Goal: Information Seeking & Learning: Check status

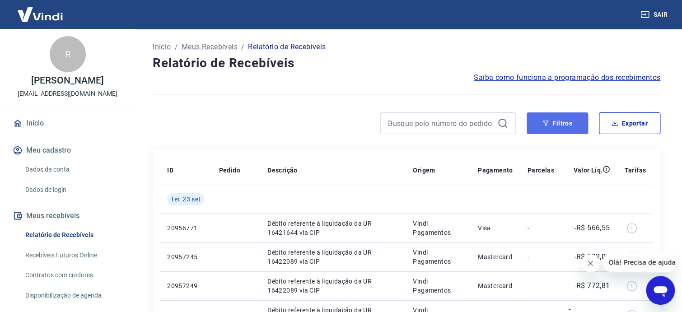
click at [557, 126] on button "Filtros" at bounding box center [557, 123] width 61 height 22
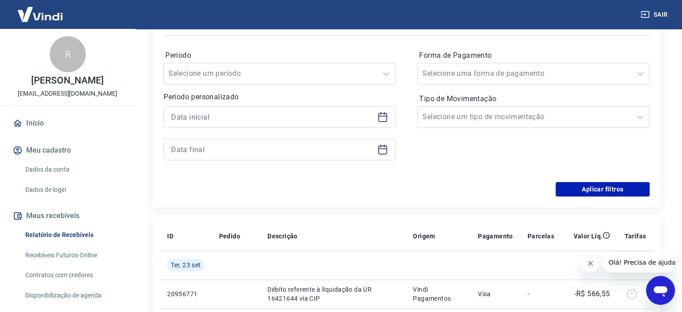
scroll to position [45, 0]
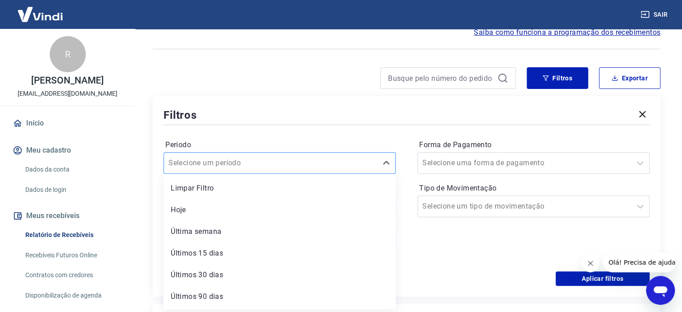
click at [372, 162] on div at bounding box center [270, 163] width 204 height 13
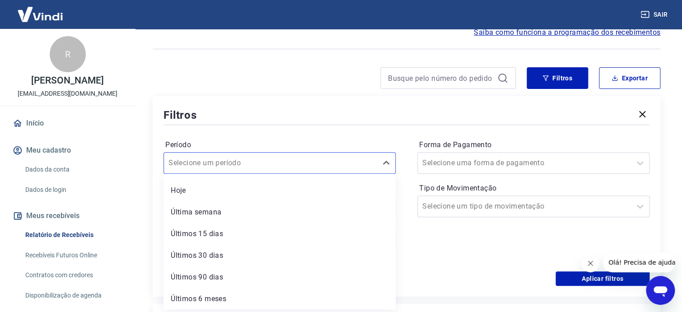
scroll to position [19, 0]
click at [200, 277] on div "Últimos 90 dias" at bounding box center [280, 277] width 232 height 18
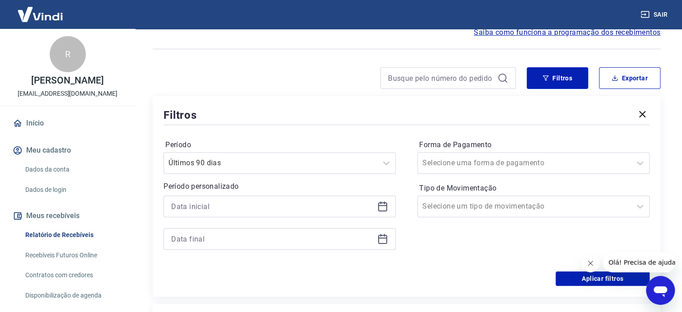
click at [381, 207] on icon at bounding box center [382, 206] width 11 height 11
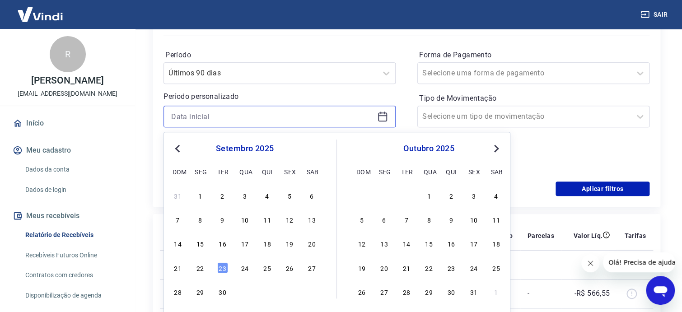
scroll to position [136, 0]
click at [180, 152] on button "Previous Month" at bounding box center [177, 148] width 11 height 11
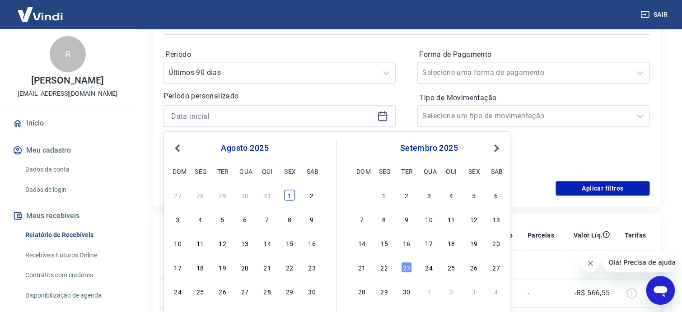
click at [289, 195] on div "1" at bounding box center [289, 195] width 11 height 11
type input "01/08/2025"
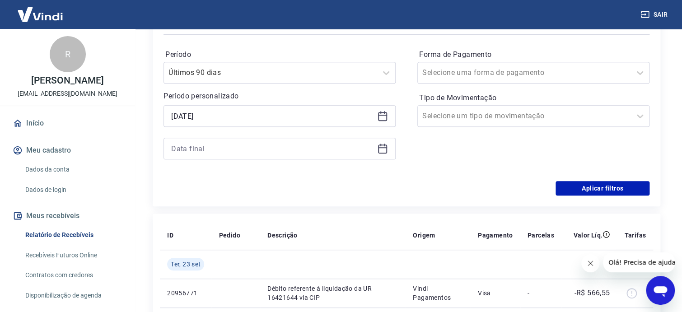
click at [376, 153] on div at bounding box center [280, 149] width 232 height 22
click at [382, 149] on icon at bounding box center [382, 148] width 11 height 11
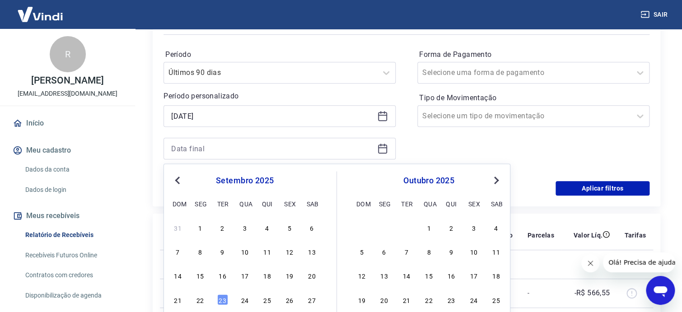
click at [181, 178] on button "Previous Month" at bounding box center [177, 180] width 11 height 11
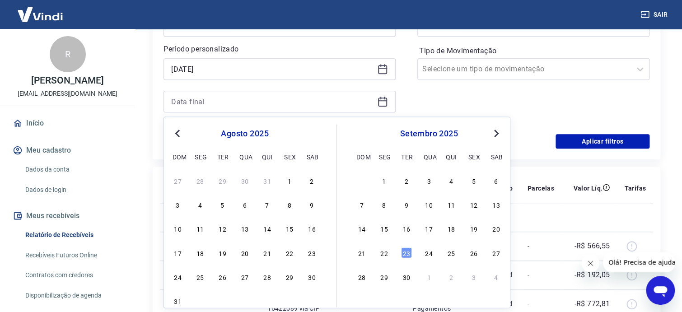
scroll to position [226, 0]
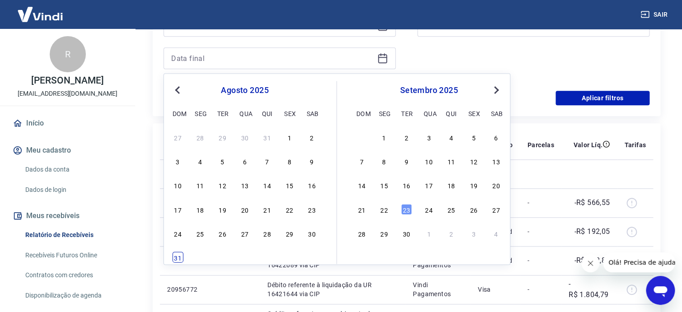
click at [175, 258] on div "31" at bounding box center [178, 257] width 11 height 11
type input "31/08/2025"
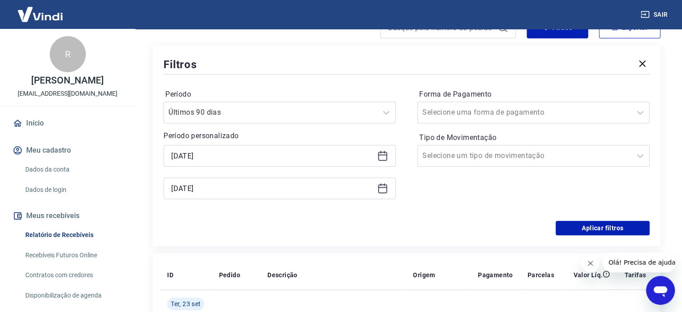
scroll to position [90, 0]
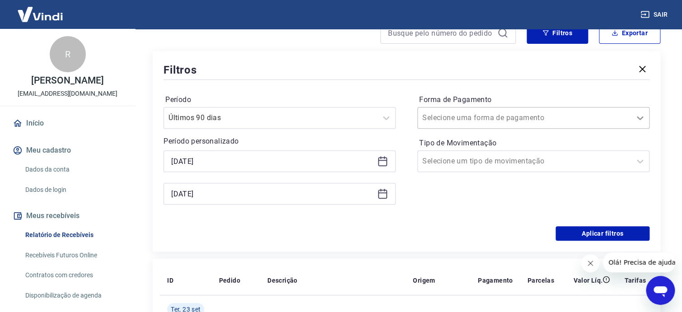
click at [642, 119] on icon at bounding box center [640, 117] width 11 height 11
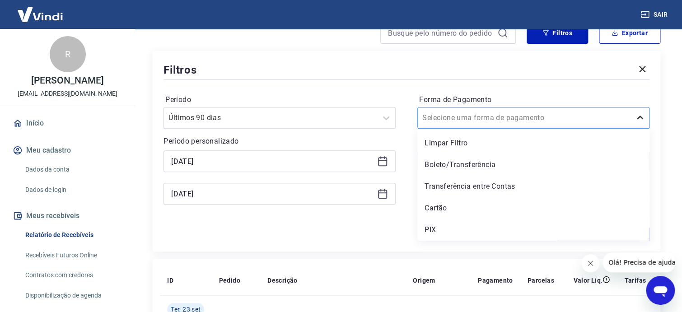
click at [642, 119] on icon at bounding box center [640, 117] width 11 height 11
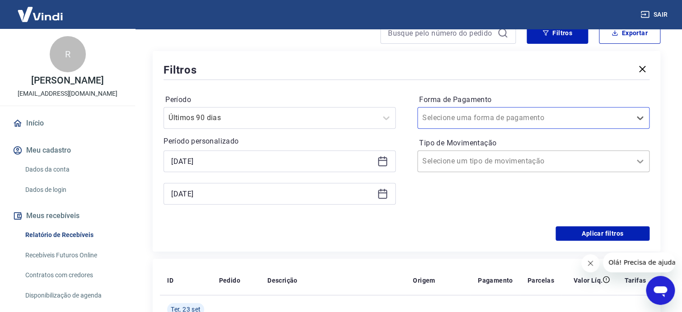
click at [642, 160] on icon at bounding box center [640, 161] width 11 height 11
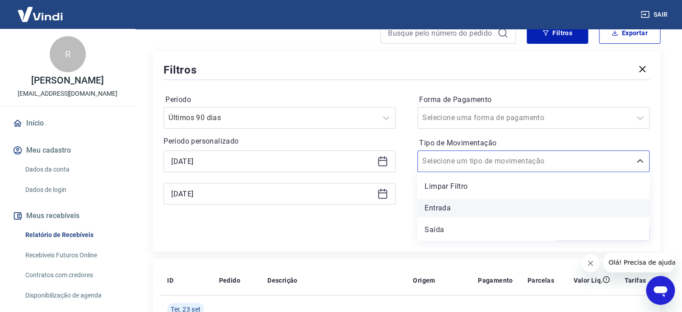
click at [452, 207] on div "Entrada" at bounding box center [533, 208] width 232 height 18
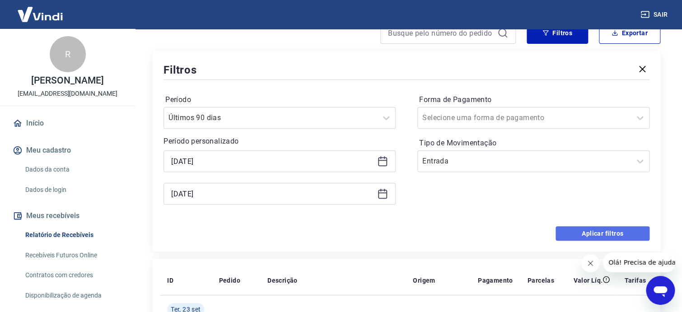
click at [607, 234] on button "Aplicar filtros" at bounding box center [603, 233] width 94 height 14
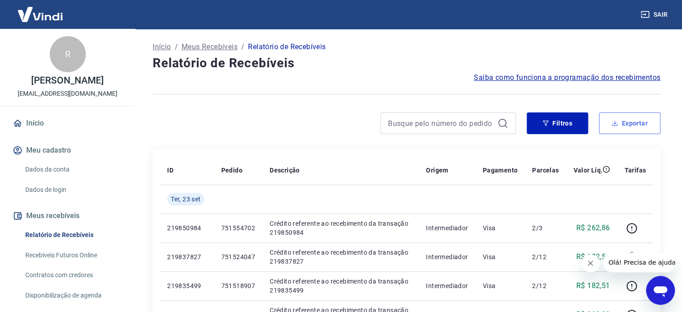
click at [635, 123] on button "Exportar" at bounding box center [629, 123] width 61 height 22
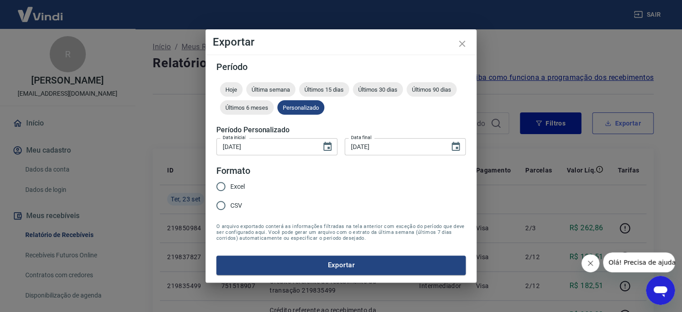
type input "01/08/2025"
type input "31/08/2025"
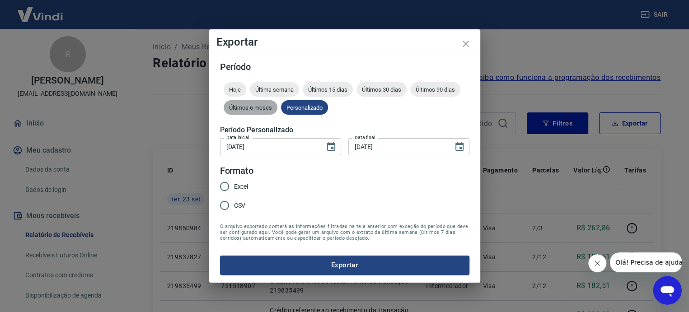
click at [256, 108] on span "Últimos 6 meses" at bounding box center [251, 107] width 54 height 7
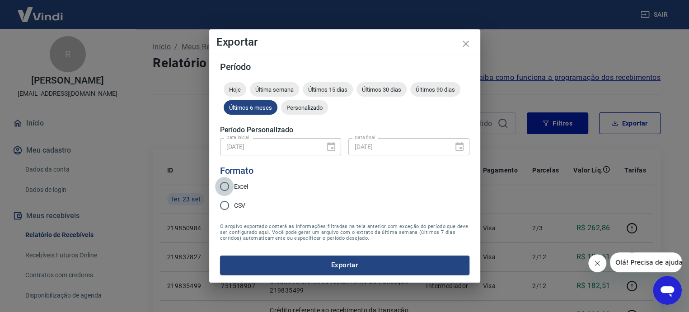
click at [226, 187] on input "Excel" at bounding box center [224, 186] width 19 height 19
radio input "true"
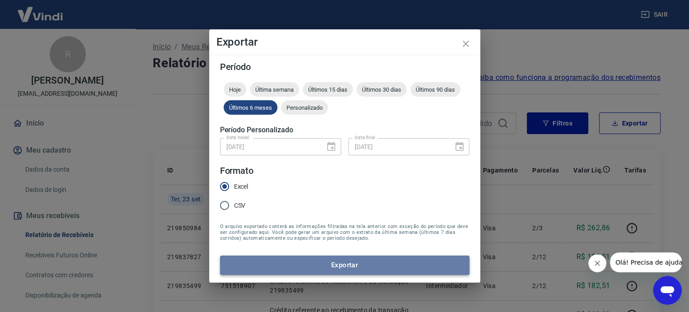
click at [339, 264] on button "Exportar" at bounding box center [344, 265] width 249 height 19
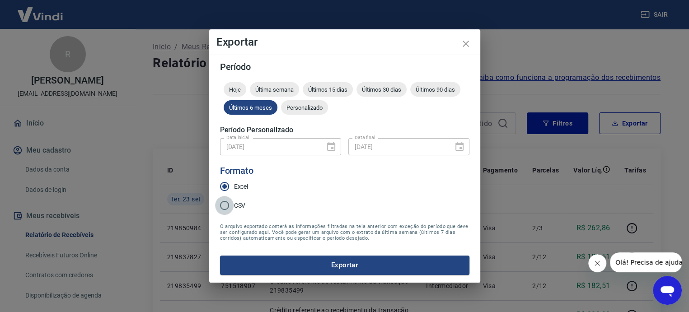
click at [224, 205] on input "CSV" at bounding box center [224, 205] width 19 height 19
radio input "true"
click at [353, 263] on button "Exportar" at bounding box center [344, 265] width 249 height 19
click at [466, 45] on icon "close" at bounding box center [466, 44] width 6 height 6
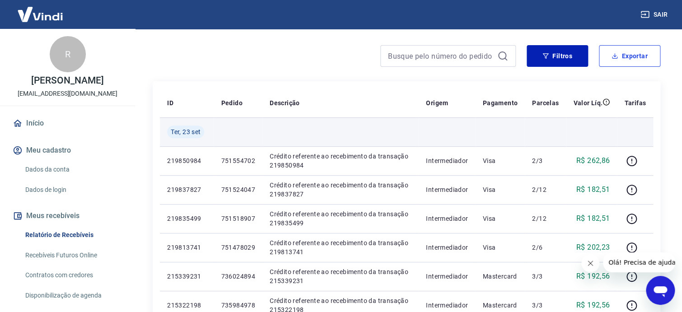
scroll to position [136, 0]
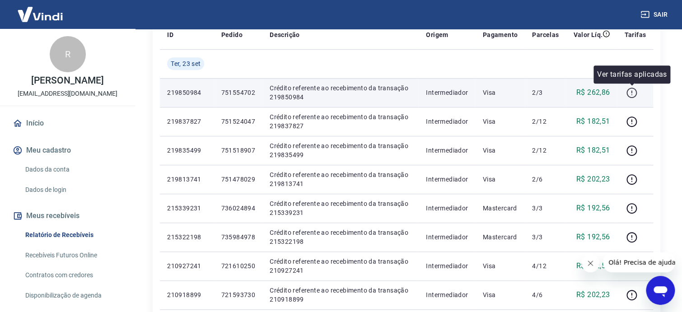
click at [628, 92] on icon "button" at bounding box center [631, 92] width 11 height 11
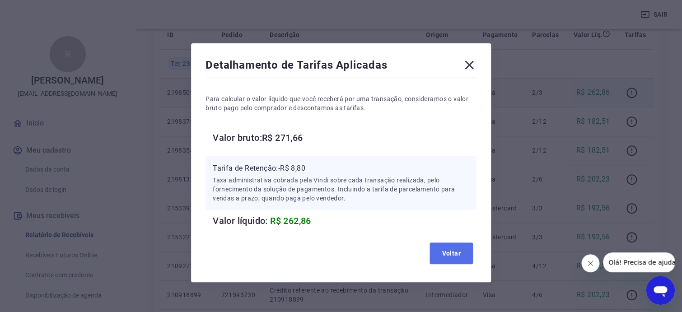
click at [443, 257] on button "Voltar" at bounding box center [451, 254] width 43 height 22
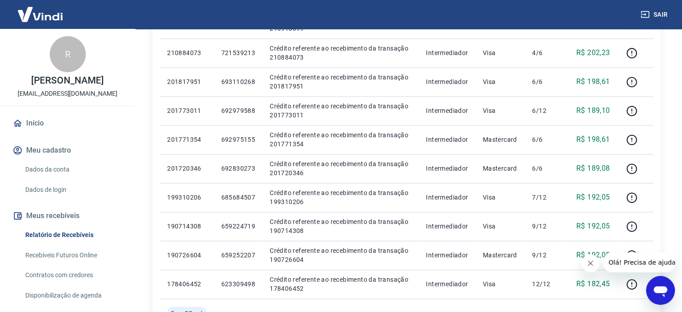
scroll to position [452, 0]
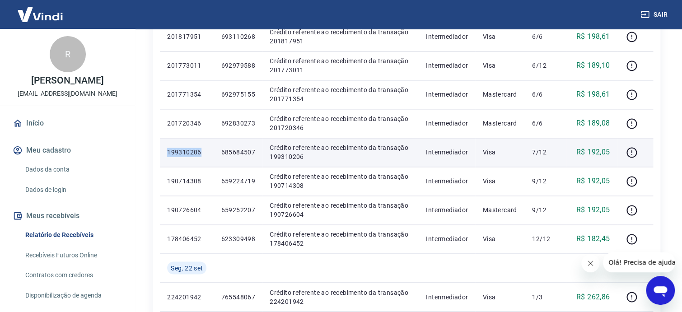
drag, startPoint x: 166, startPoint y: 152, endPoint x: 203, endPoint y: 153, distance: 37.5
click at [203, 153] on td "199310206" at bounding box center [187, 152] width 54 height 29
copy p "199310206"
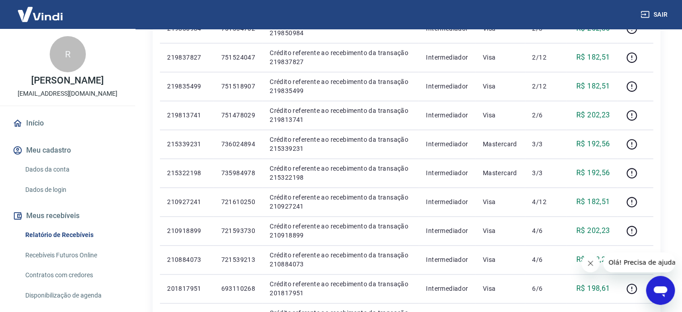
scroll to position [181, 0]
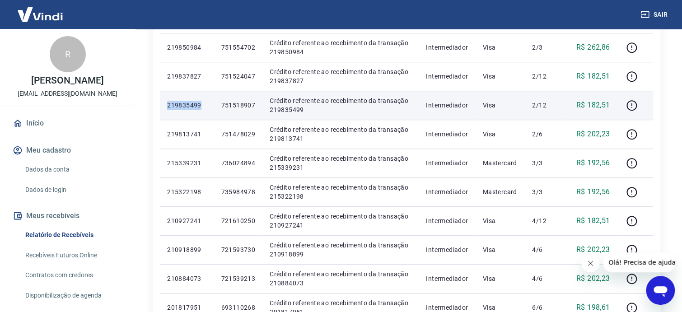
drag, startPoint x: 165, startPoint y: 103, endPoint x: 206, endPoint y: 103, distance: 41.6
click at [206, 103] on td "219835499" at bounding box center [187, 105] width 54 height 29
copy p "219835499"
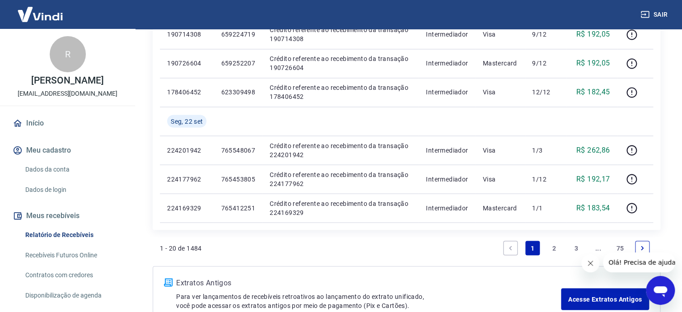
scroll to position [656, 0]
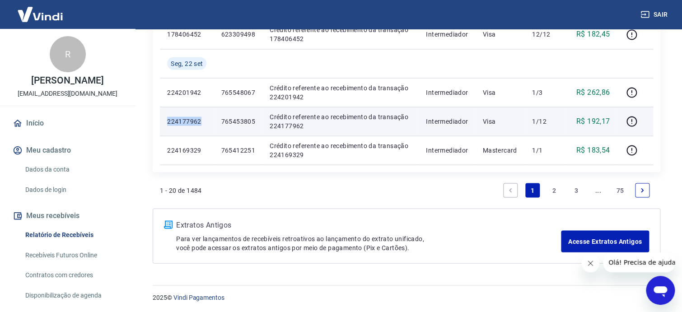
drag, startPoint x: 167, startPoint y: 122, endPoint x: 203, endPoint y: 117, distance: 36.0
click at [203, 117] on p "224177962" at bounding box center [186, 121] width 39 height 9
copy p "224177962"
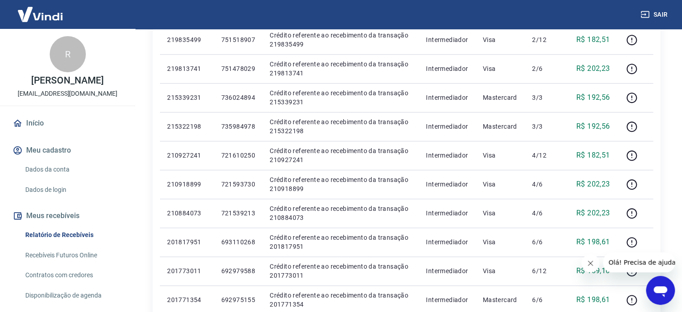
scroll to position [250, 0]
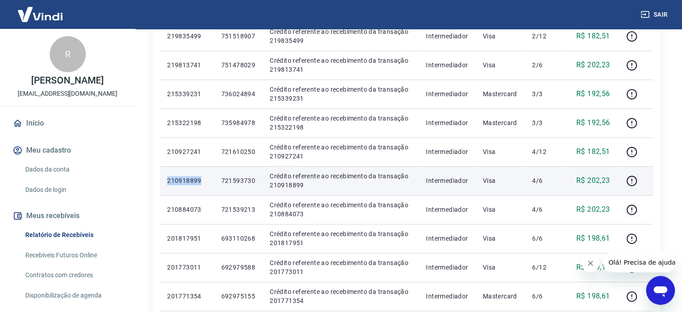
drag, startPoint x: 168, startPoint y: 179, endPoint x: 201, endPoint y: 180, distance: 33.0
click at [201, 180] on p "210918899" at bounding box center [186, 180] width 39 height 9
copy p "210918899"
drag, startPoint x: 222, startPoint y: 180, endPoint x: 257, endPoint y: 180, distance: 34.8
click at [257, 180] on td "721593730" at bounding box center [238, 180] width 49 height 29
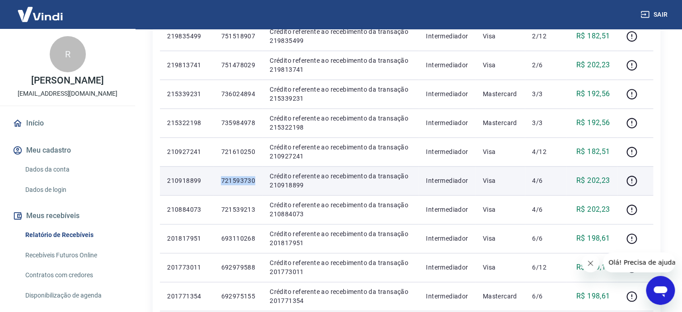
copy p "721593730"
click at [633, 179] on icon "button" at bounding box center [631, 180] width 11 height 11
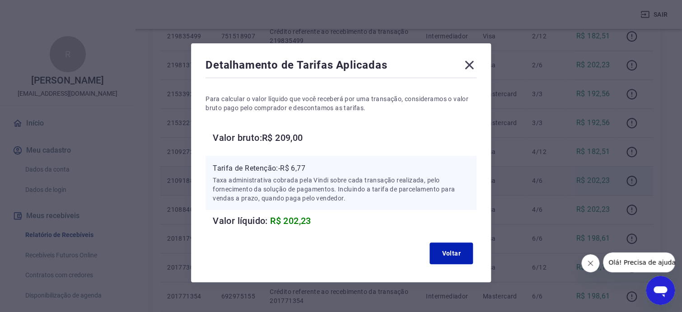
click at [472, 65] on icon at bounding box center [469, 65] width 14 height 14
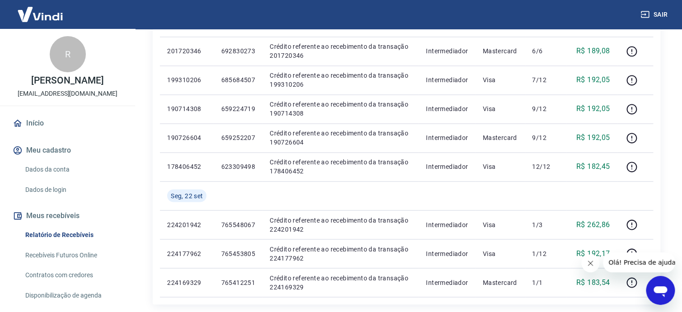
scroll to position [587, 0]
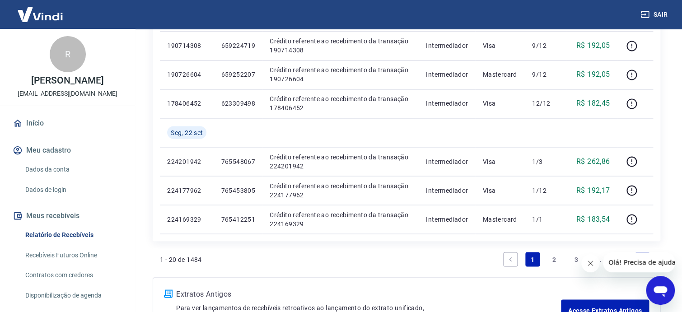
click at [576, 256] on link "3" at bounding box center [576, 259] width 14 height 14
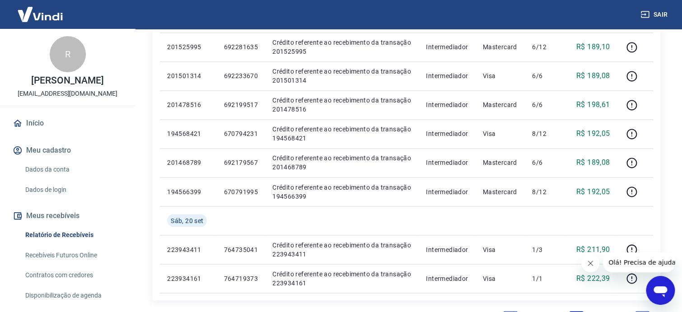
scroll to position [521, 0]
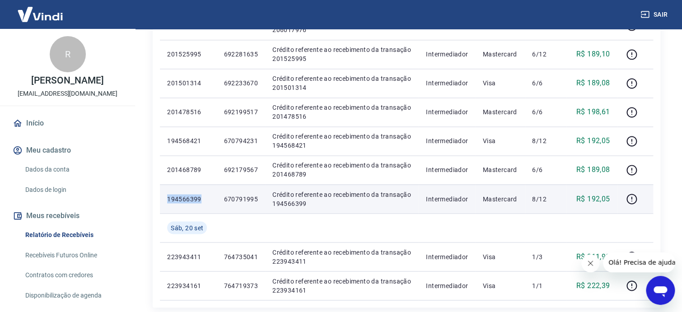
drag, startPoint x: 200, startPoint y: 197, endPoint x: 168, endPoint y: 199, distance: 32.2
click at [168, 199] on p "194566399" at bounding box center [188, 198] width 42 height 9
copy p "194566399"
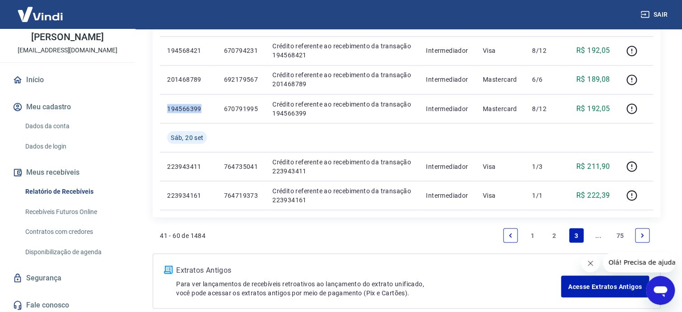
scroll to position [46, 0]
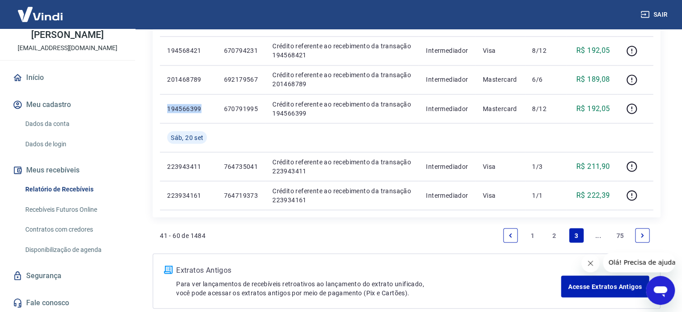
click at [54, 251] on link "Disponibilização de agenda" at bounding box center [73, 250] width 103 height 19
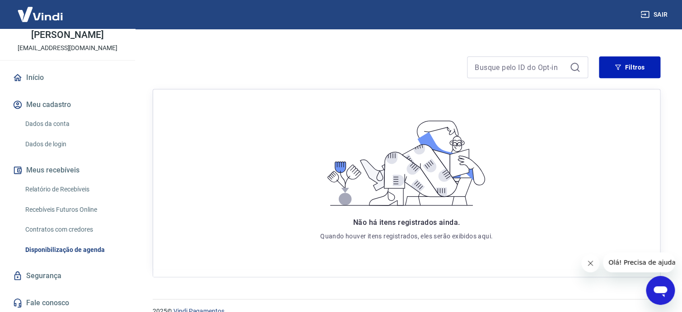
scroll to position [124, 0]
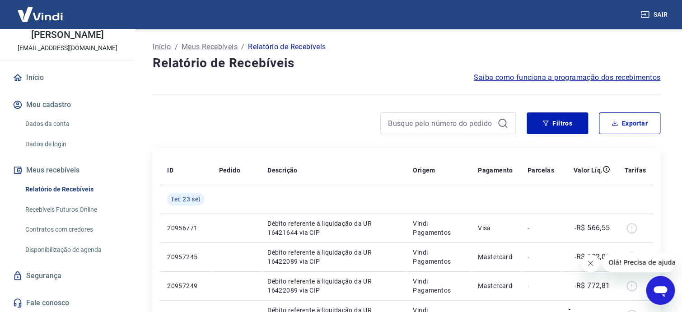
click at [159, 48] on p "Início" at bounding box center [162, 47] width 18 height 11
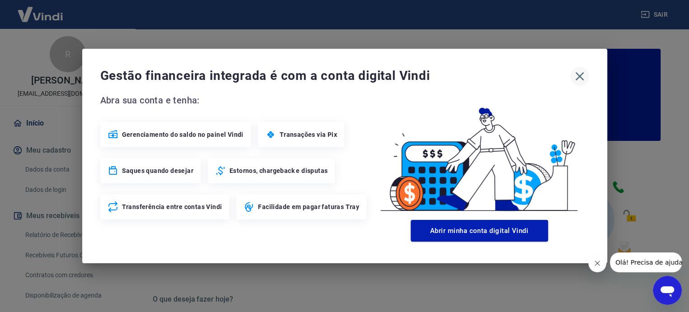
click at [582, 81] on icon "button" at bounding box center [579, 76] width 14 height 14
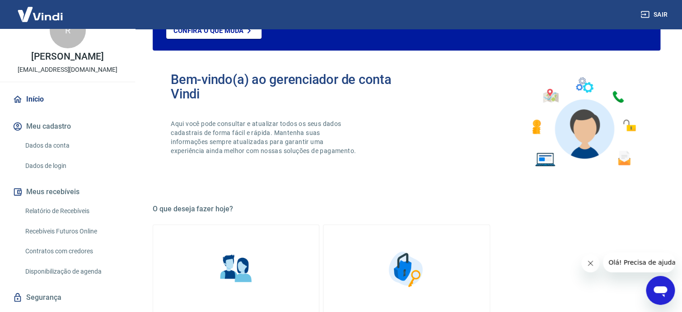
scroll to position [46, 0]
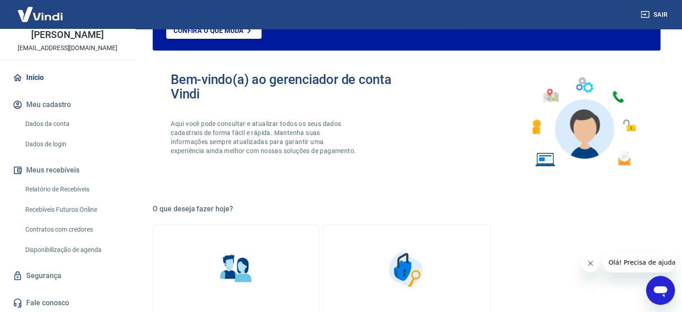
click at [43, 188] on link "Relatório de Recebíveis" at bounding box center [73, 189] width 103 height 19
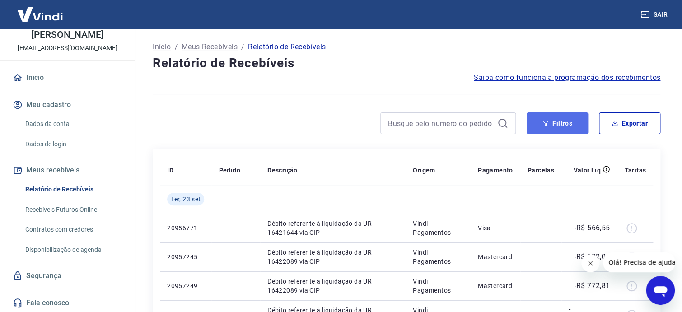
click at [564, 125] on button "Filtros" at bounding box center [557, 123] width 61 height 22
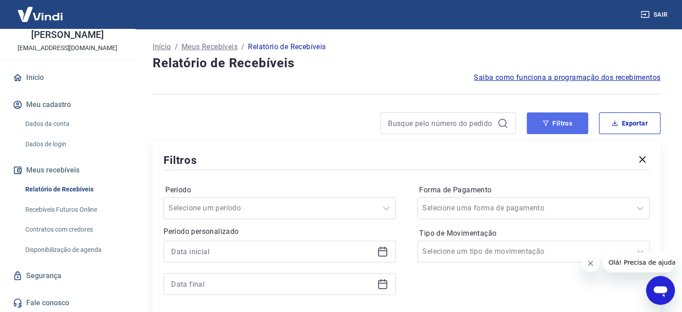
click at [557, 122] on button "Filtros" at bounding box center [557, 123] width 61 height 22
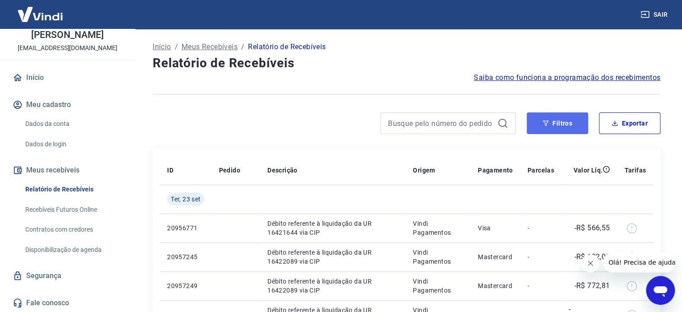
click at [573, 122] on button "Filtros" at bounding box center [557, 123] width 61 height 22
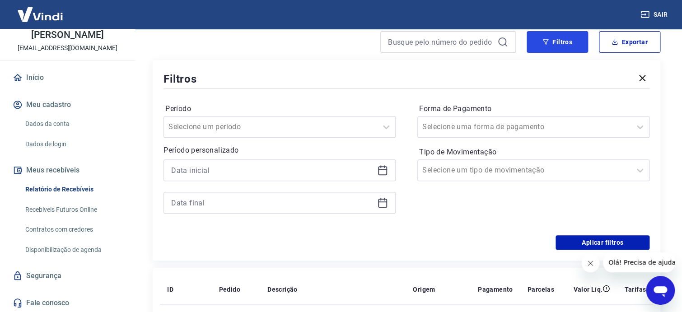
scroll to position [90, 0]
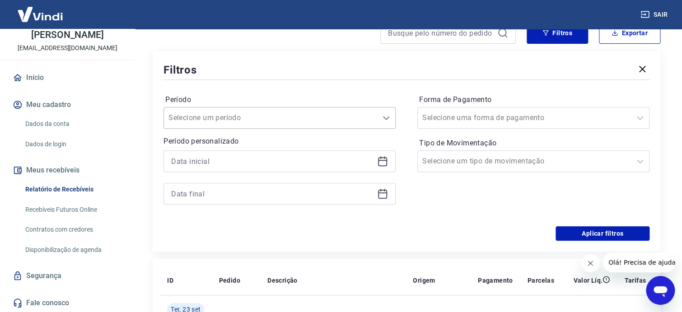
click at [386, 116] on icon at bounding box center [386, 117] width 11 height 11
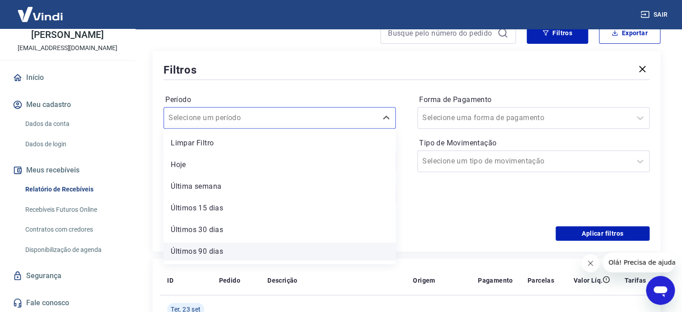
click at [203, 247] on div "Últimos 90 dias" at bounding box center [280, 252] width 232 height 18
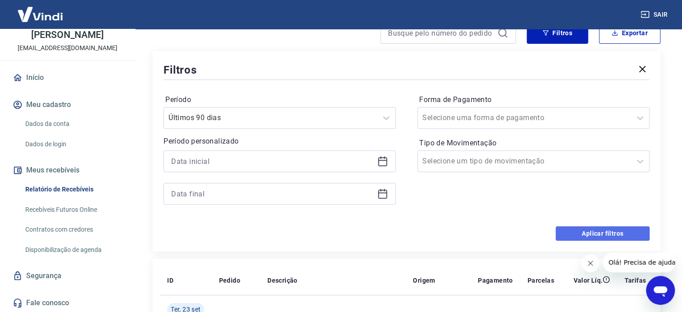
click at [603, 234] on button "Aplicar filtros" at bounding box center [603, 233] width 94 height 14
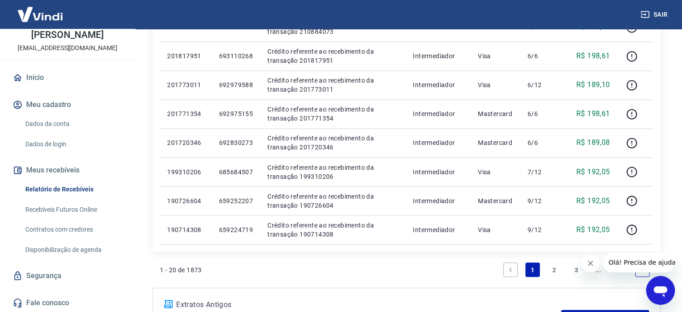
scroll to position [627, 0]
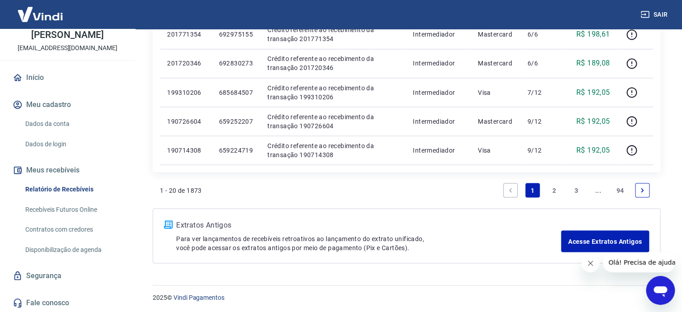
click at [639, 188] on icon "Next page" at bounding box center [642, 190] width 6 height 6
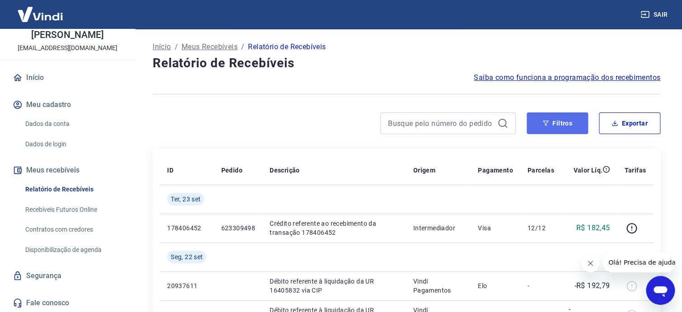
click at [566, 117] on button "Filtros" at bounding box center [557, 123] width 61 height 22
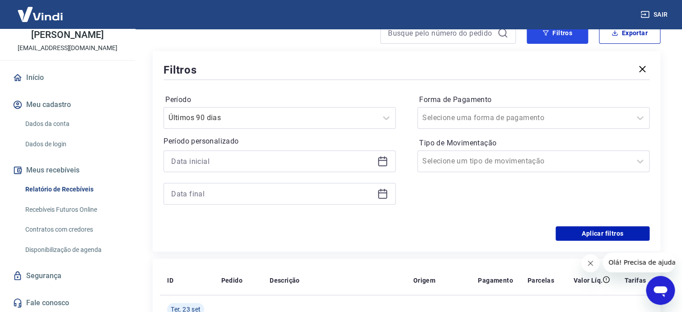
scroll to position [90, 0]
click at [384, 161] on icon at bounding box center [382, 161] width 11 height 11
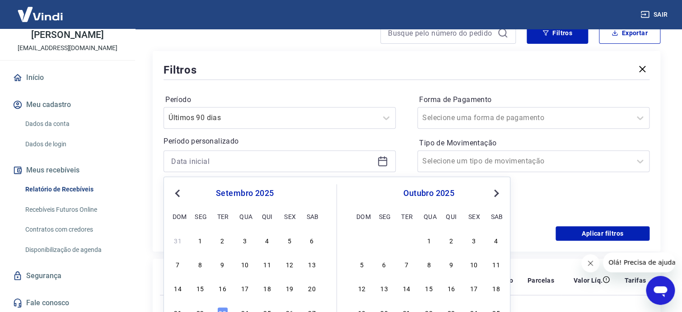
click at [181, 195] on button "Previous Month" at bounding box center [177, 193] width 11 height 11
click at [219, 236] on div "1" at bounding box center [222, 240] width 11 height 11
type input "01/07/2025"
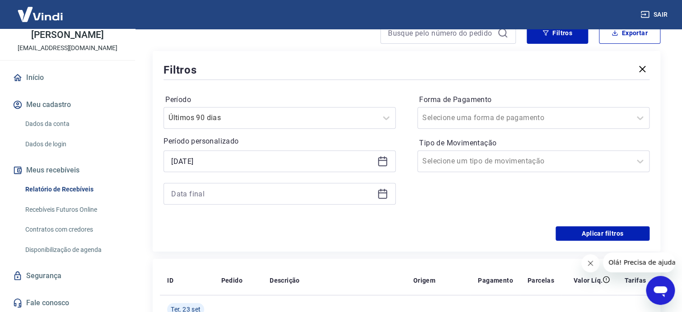
click at [385, 192] on icon at bounding box center [382, 192] width 9 height 1
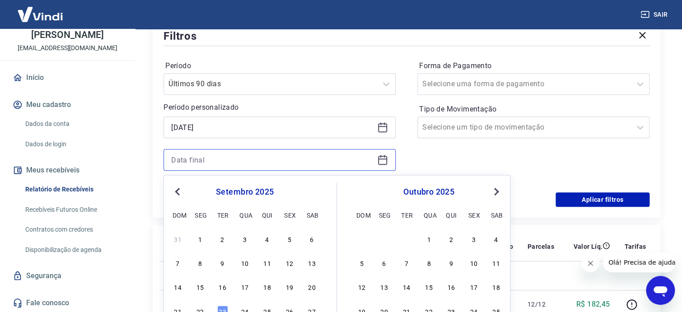
scroll to position [181, 0]
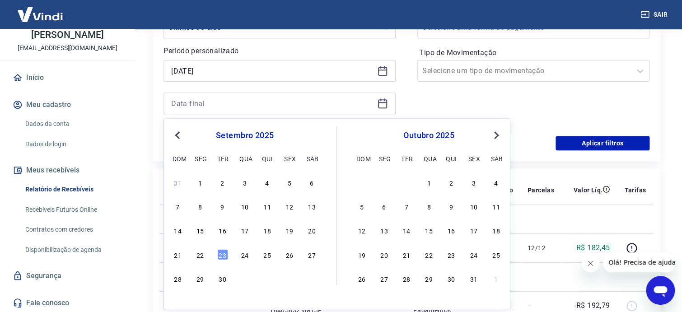
click at [175, 132] on button "Previous Month" at bounding box center [177, 135] width 11 height 11
click at [266, 277] on div "31" at bounding box center [267, 278] width 11 height 11
type input "31/07/2025"
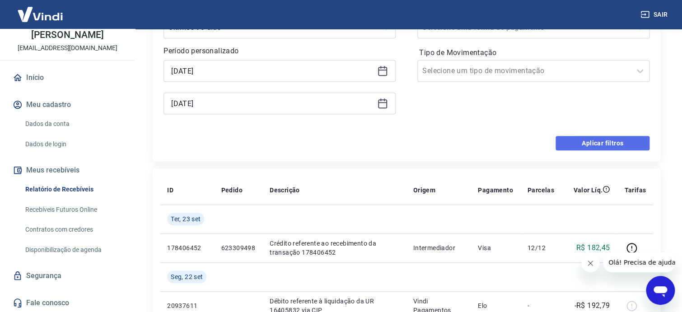
click at [601, 144] on button "Aplicar filtros" at bounding box center [603, 143] width 94 height 14
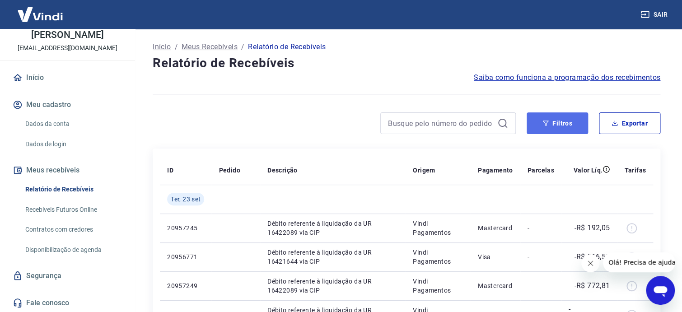
click at [562, 126] on button "Filtros" at bounding box center [557, 123] width 61 height 22
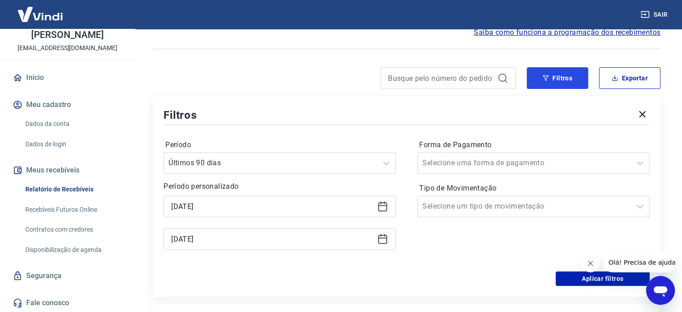
scroll to position [45, 0]
click at [386, 160] on icon at bounding box center [386, 163] width 11 height 11
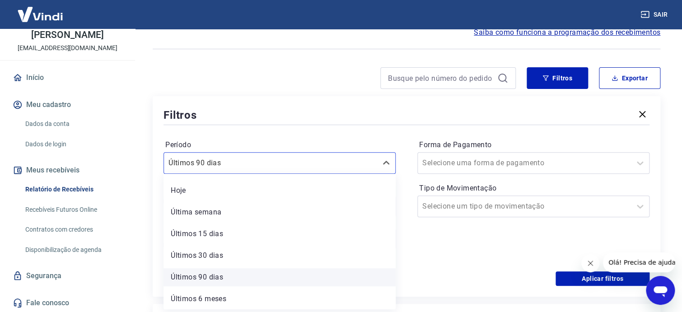
scroll to position [0, 0]
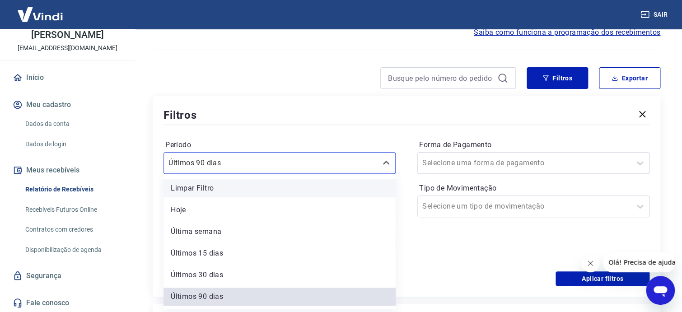
click at [229, 186] on div "Limpar Filtro" at bounding box center [280, 188] width 232 height 18
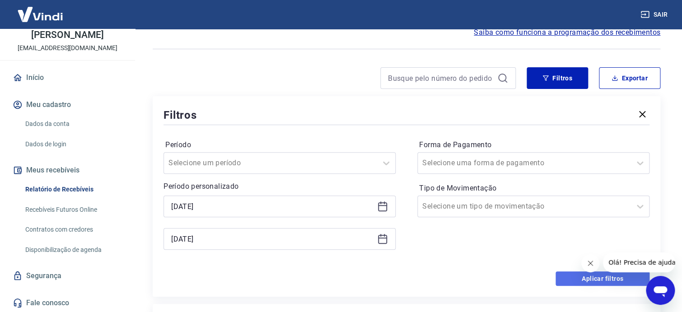
click at [589, 277] on button "Aplicar filtros" at bounding box center [603, 278] width 94 height 14
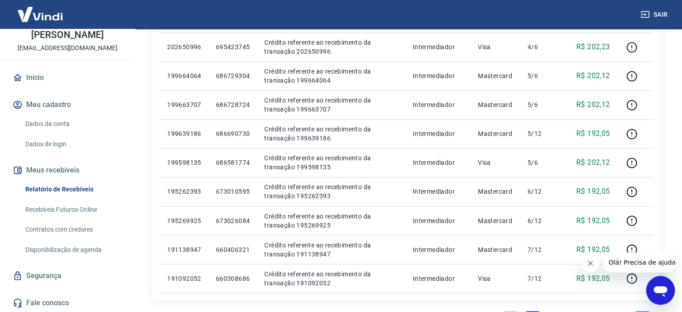
scroll to position [627, 0]
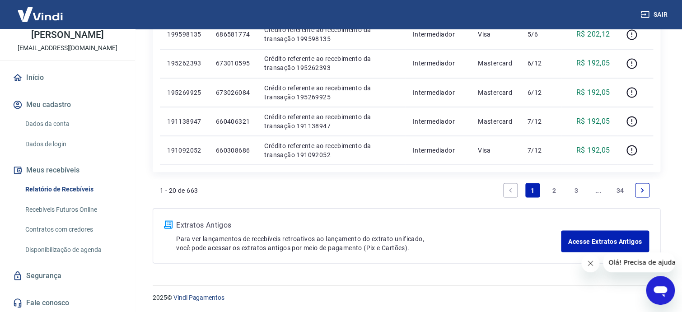
click at [556, 190] on link "2" at bounding box center [554, 190] width 14 height 14
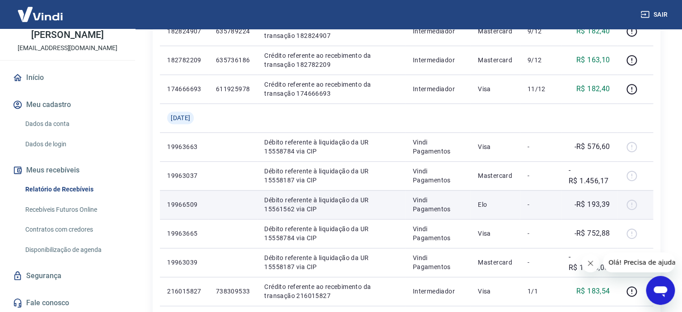
scroll to position [271, 0]
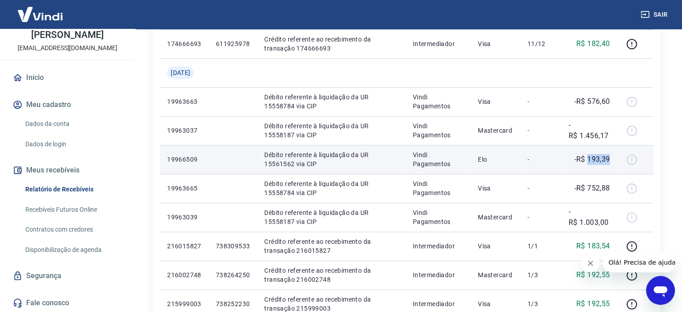
drag, startPoint x: 588, startPoint y: 158, endPoint x: 615, endPoint y: 156, distance: 27.2
click at [615, 156] on td "-R$ 193,39" at bounding box center [589, 159] width 56 height 29
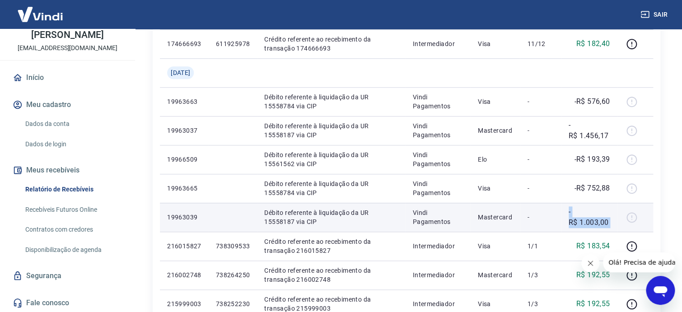
drag, startPoint x: 557, startPoint y: 219, endPoint x: 617, endPoint y: 219, distance: 61.0
click at [617, 219] on tr "19963039 Débito referente à liquidação da UR 15558187 via CIP Vindi Pagamentos …" at bounding box center [406, 217] width 493 height 29
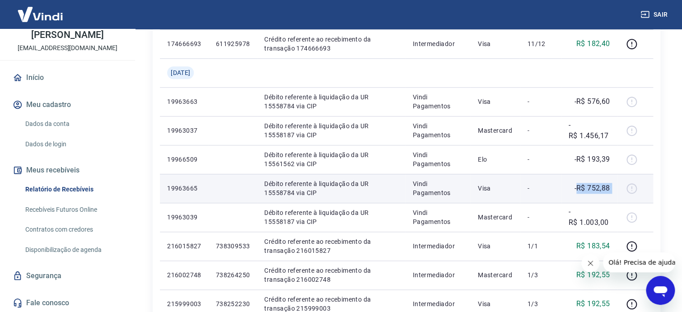
drag, startPoint x: 577, startPoint y: 188, endPoint x: 619, endPoint y: 185, distance: 41.6
click at [619, 185] on tr "19963665 Débito referente à liquidação da UR 15558784 via CIP Vindi Pagamentos …" at bounding box center [406, 188] width 493 height 29
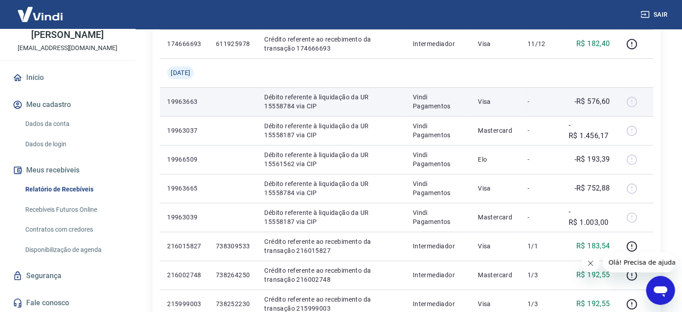
click at [633, 102] on div at bounding box center [635, 101] width 22 height 14
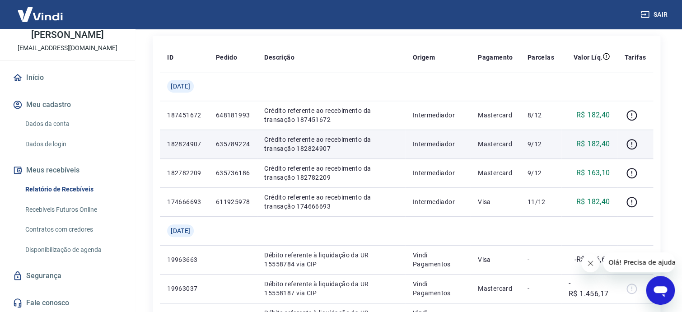
scroll to position [136, 0]
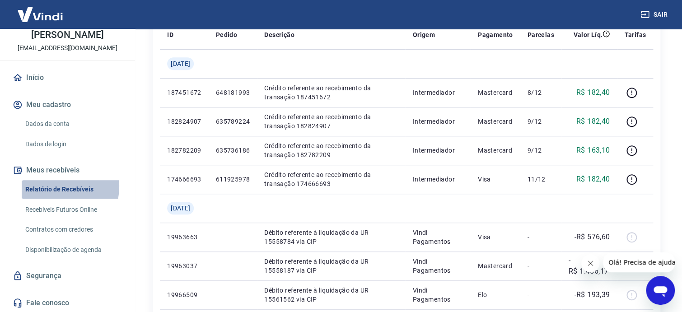
click at [50, 186] on link "Relatório de Recebíveis" at bounding box center [73, 189] width 103 height 19
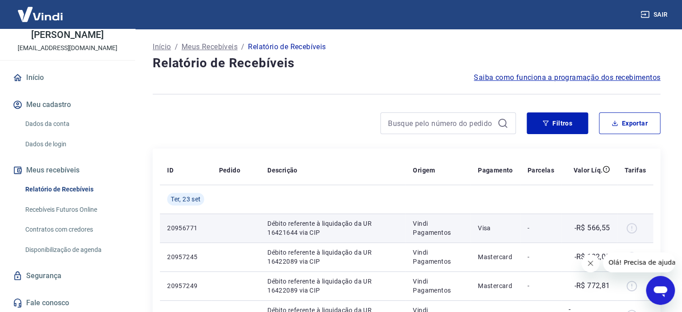
scroll to position [136, 0]
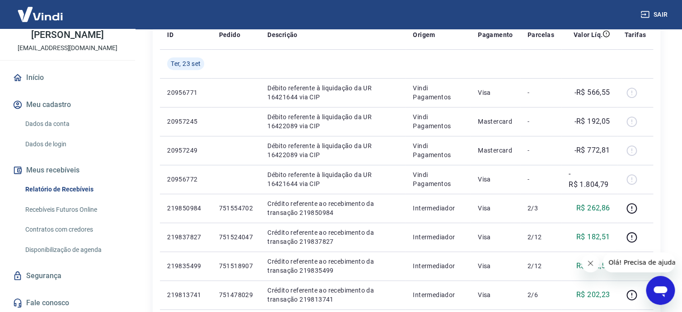
click at [53, 187] on link "Relatório de Recebíveis" at bounding box center [73, 189] width 103 height 19
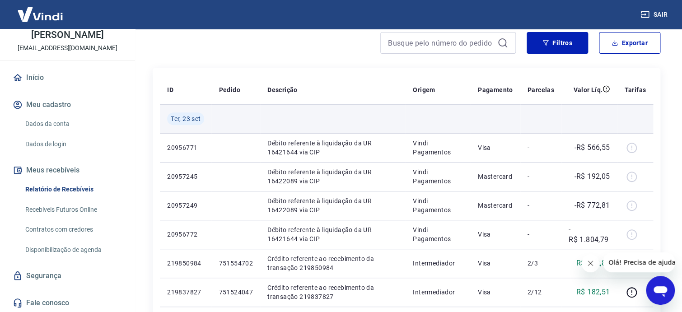
scroll to position [0, 0]
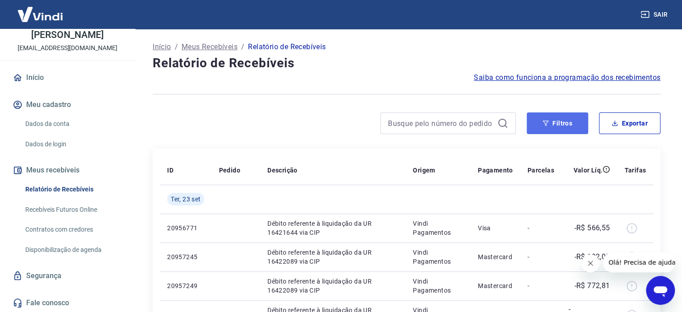
click at [554, 124] on button "Filtros" at bounding box center [557, 123] width 61 height 22
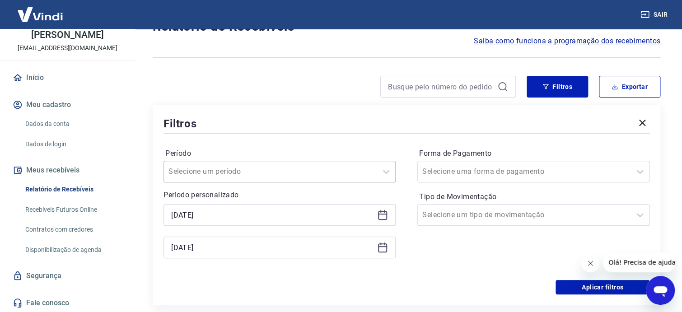
click at [365, 182] on div "Selecione um período" at bounding box center [280, 172] width 232 height 22
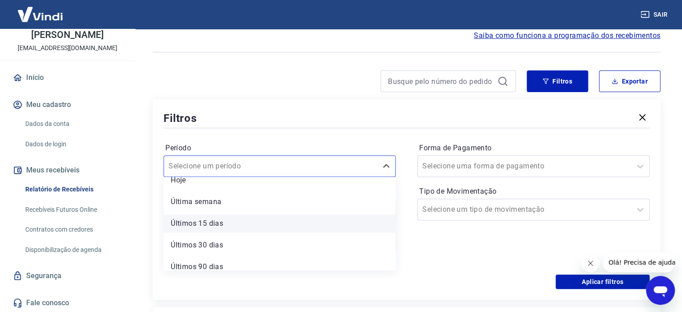
scroll to position [62, 0]
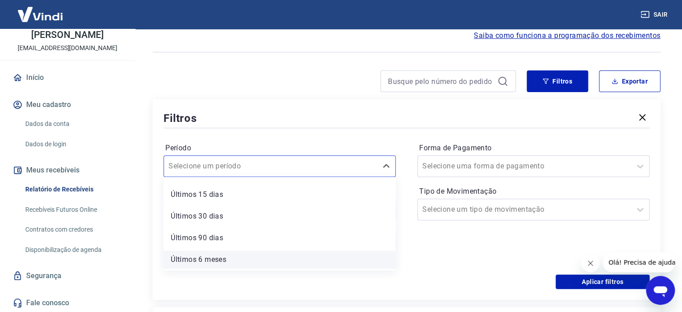
click at [225, 262] on div "Últimos 6 meses" at bounding box center [280, 260] width 232 height 18
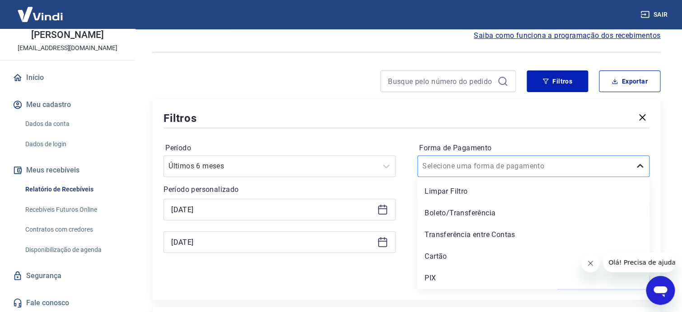
click at [643, 164] on icon at bounding box center [640, 166] width 11 height 11
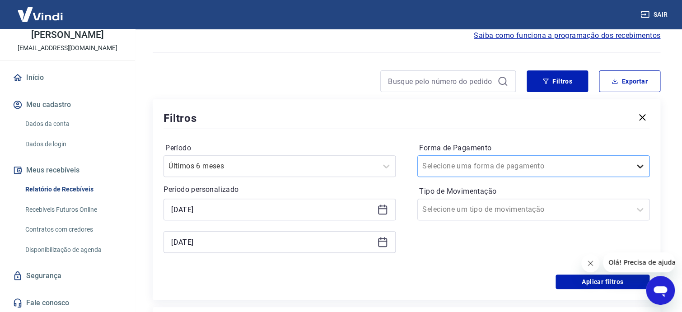
click at [643, 164] on icon at bounding box center [640, 166] width 11 height 11
click at [643, 211] on icon at bounding box center [640, 209] width 11 height 11
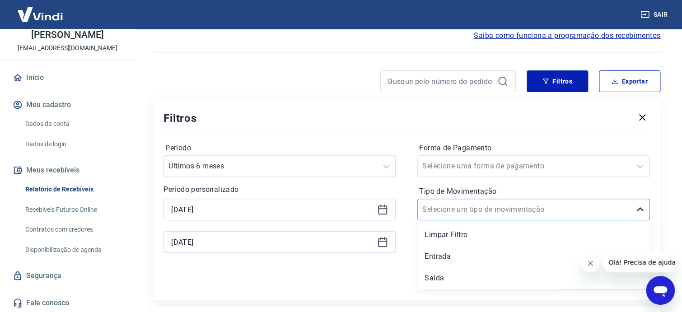
click at [642, 211] on icon at bounding box center [640, 209] width 11 height 11
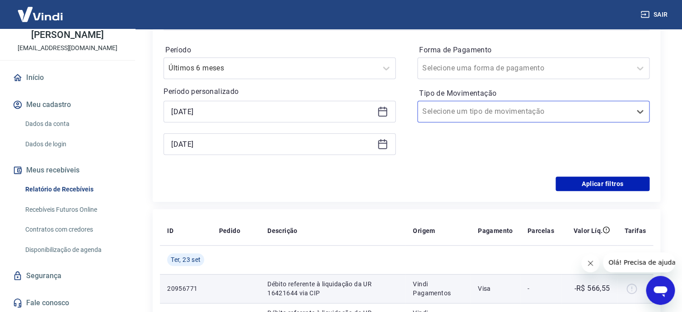
scroll to position [223, 0]
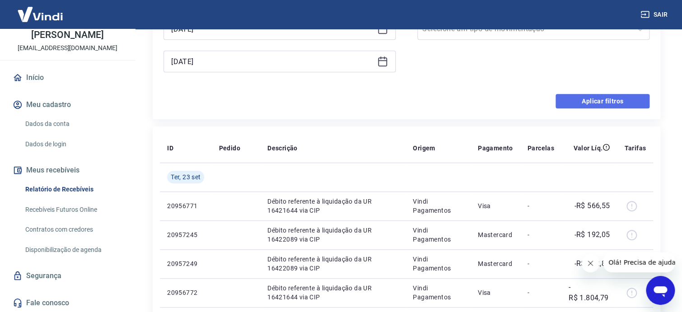
click at [596, 103] on button "Aplicar filtros" at bounding box center [603, 101] width 94 height 14
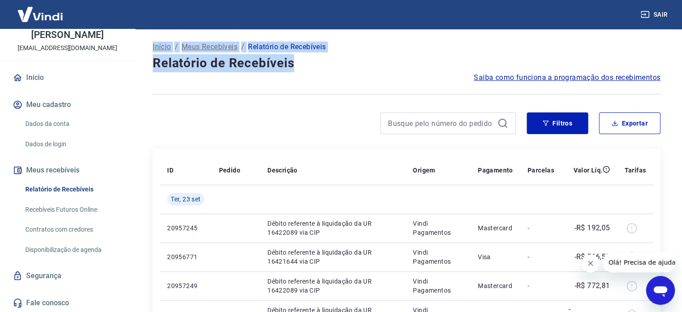
drag, startPoint x: 151, startPoint y: 34, endPoint x: 338, endPoint y: 70, distance: 190.5
copy div "Início / Meus Recebíveis / Relatório de Recebíveis Relatório de Recebíveis"
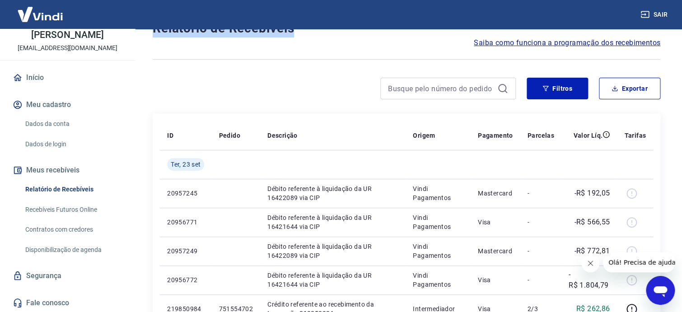
scroll to position [90, 0]
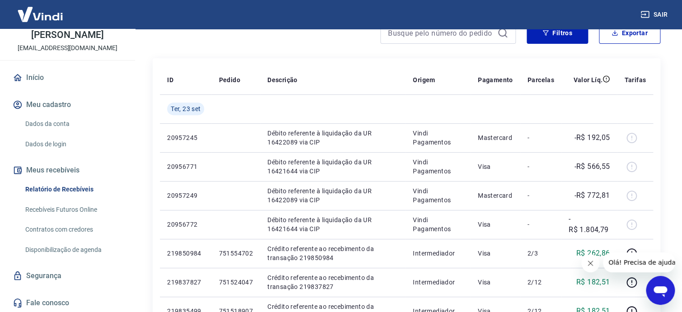
click at [36, 277] on link "Segurança" at bounding box center [67, 276] width 113 height 20
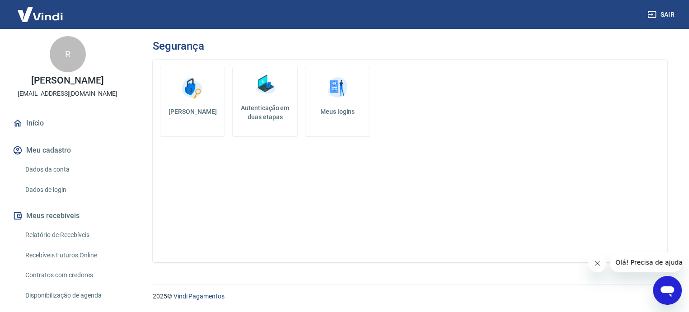
click at [48, 18] on img at bounding box center [40, 14] width 59 height 28
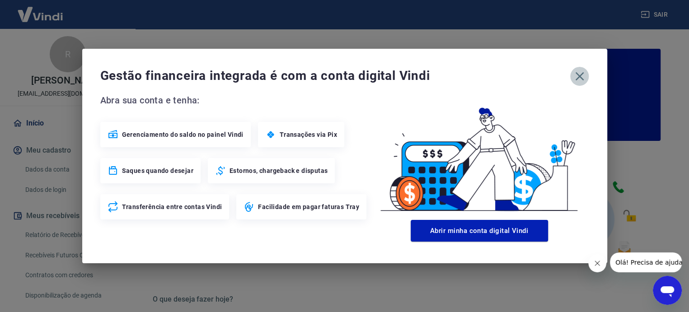
click at [579, 75] on icon "button" at bounding box center [579, 76] width 14 height 14
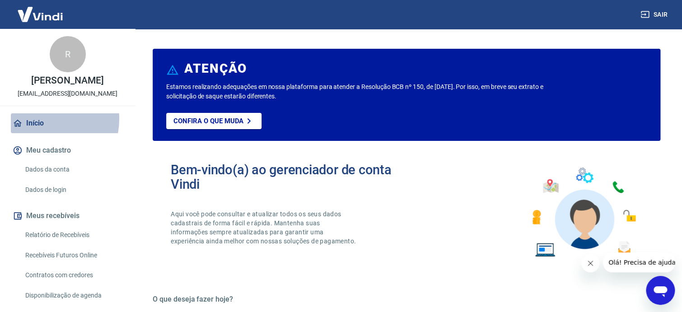
click at [40, 119] on link "Início" at bounding box center [67, 123] width 113 height 20
click at [33, 123] on link "Início" at bounding box center [67, 123] width 113 height 20
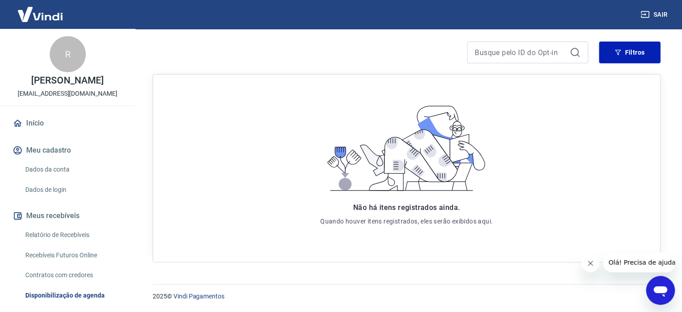
scroll to position [46, 0]
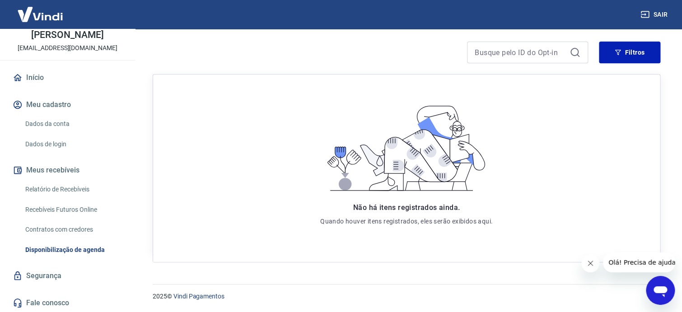
click at [27, 78] on link "Início" at bounding box center [67, 78] width 113 height 20
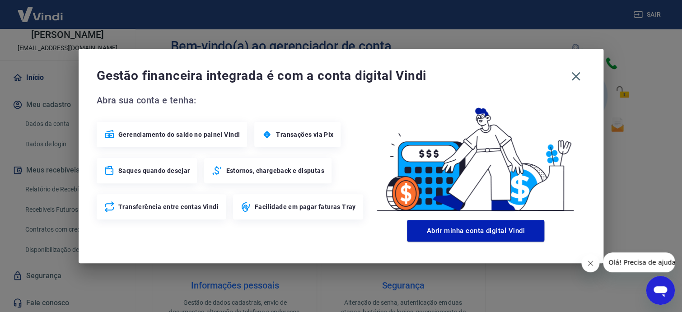
scroll to position [494, 0]
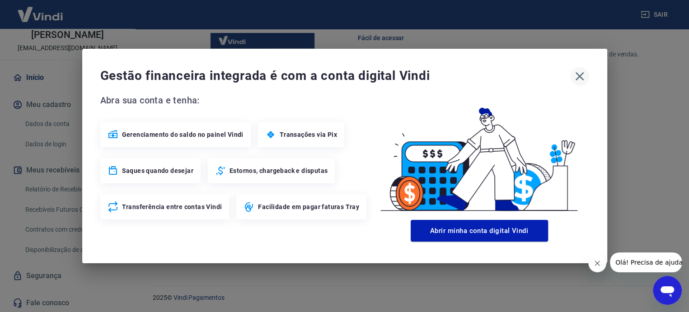
click at [580, 74] on icon "button" at bounding box center [579, 76] width 14 height 14
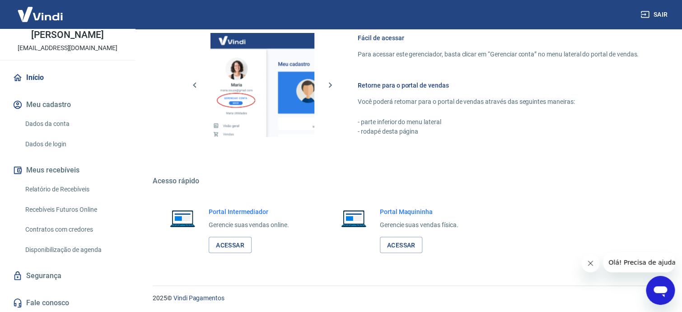
click at [231, 38] on img at bounding box center [262, 85] width 104 height 104
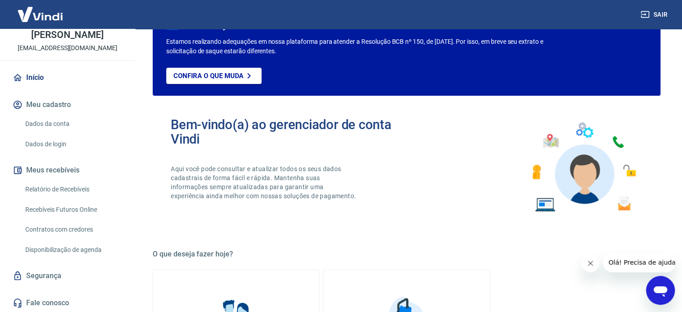
scroll to position [90, 0]
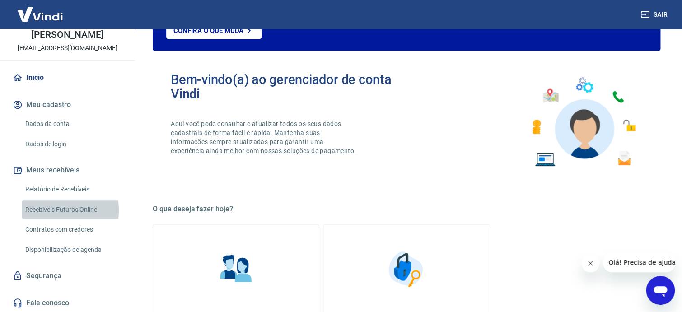
click at [62, 210] on link "Recebíveis Futuros Online" at bounding box center [73, 210] width 103 height 19
